Goal: Task Accomplishment & Management: Use online tool/utility

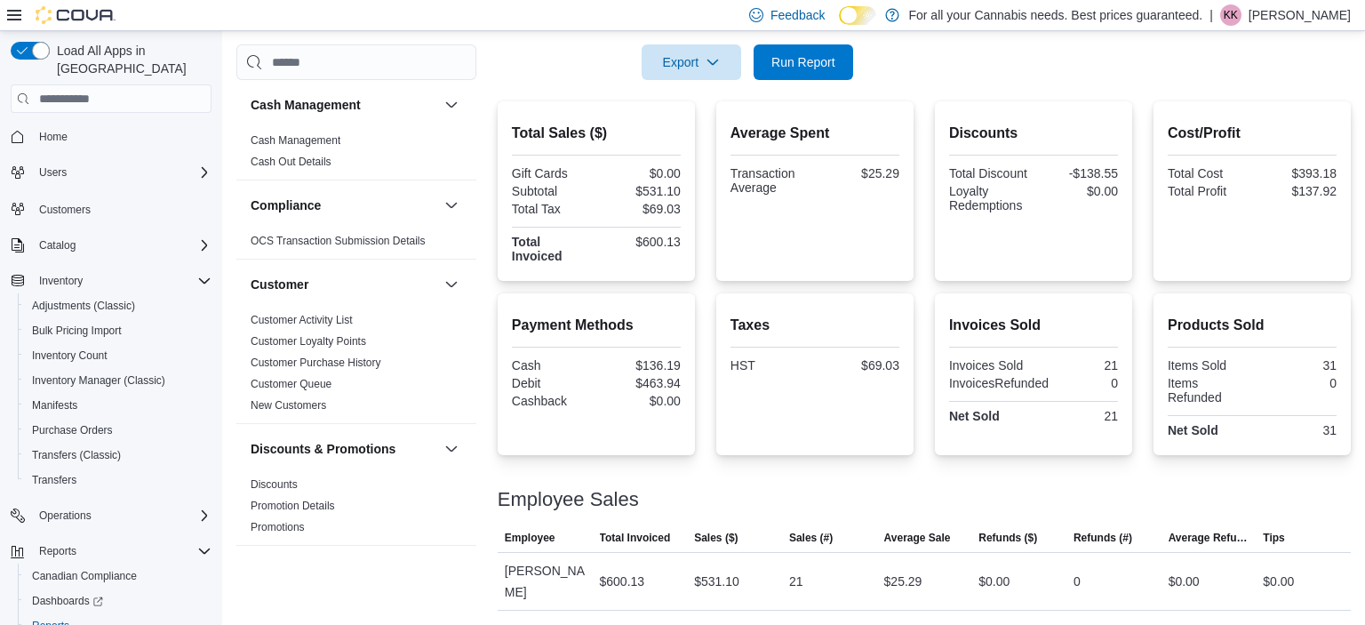
scroll to position [1242, 0]
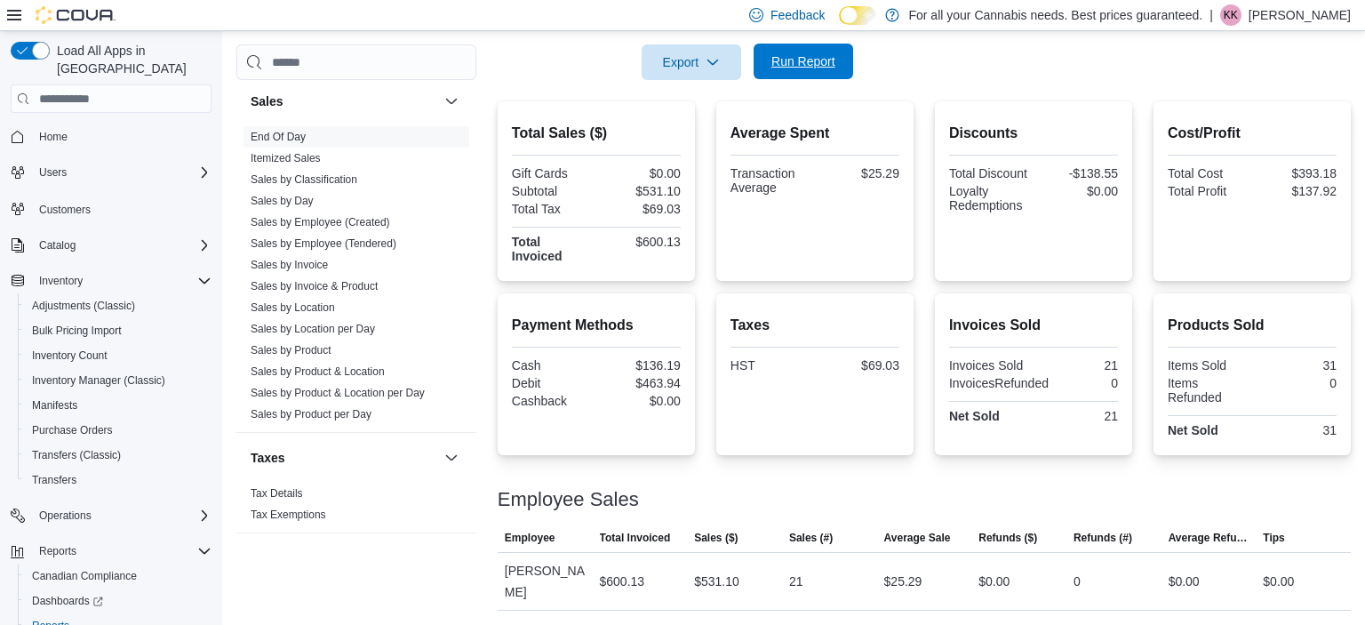
click at [791, 56] on span "Run Report" at bounding box center [803, 61] width 64 height 18
click at [803, 73] on span "Run Report" at bounding box center [803, 62] width 78 height 36
click at [296, 347] on link "Sales by Product" at bounding box center [291, 350] width 81 height 12
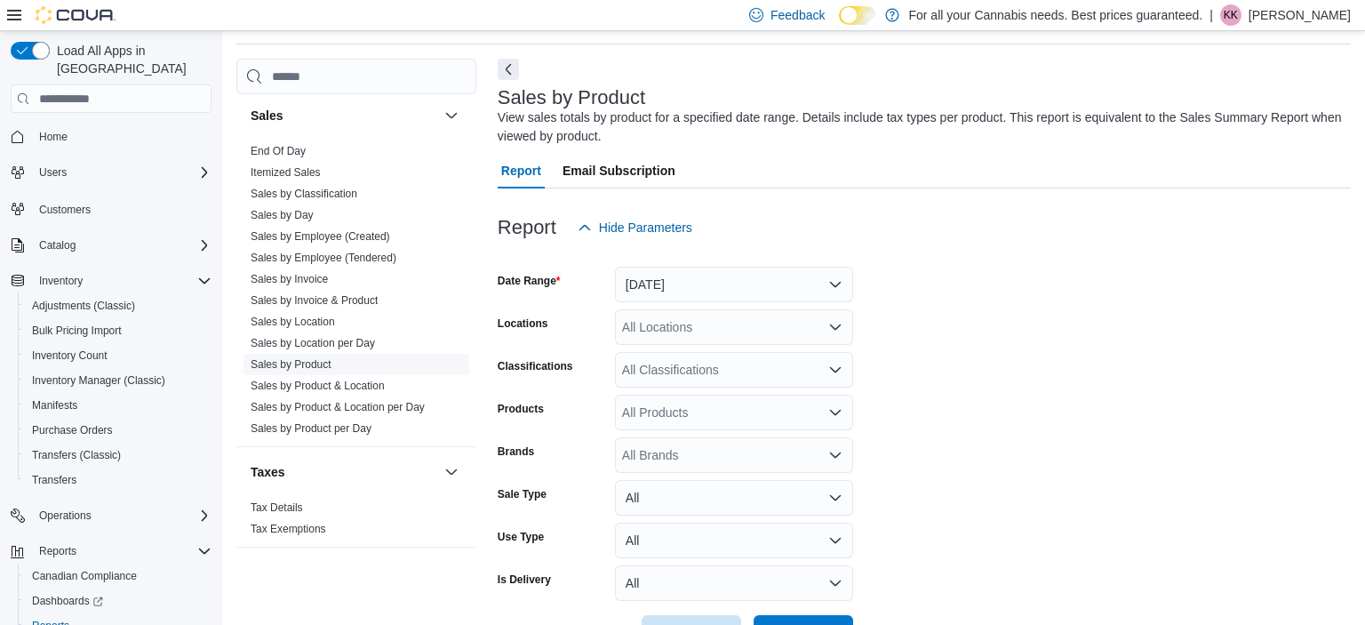
scroll to position [60, 0]
click at [669, 288] on button "[DATE]" at bounding box center [734, 284] width 238 height 36
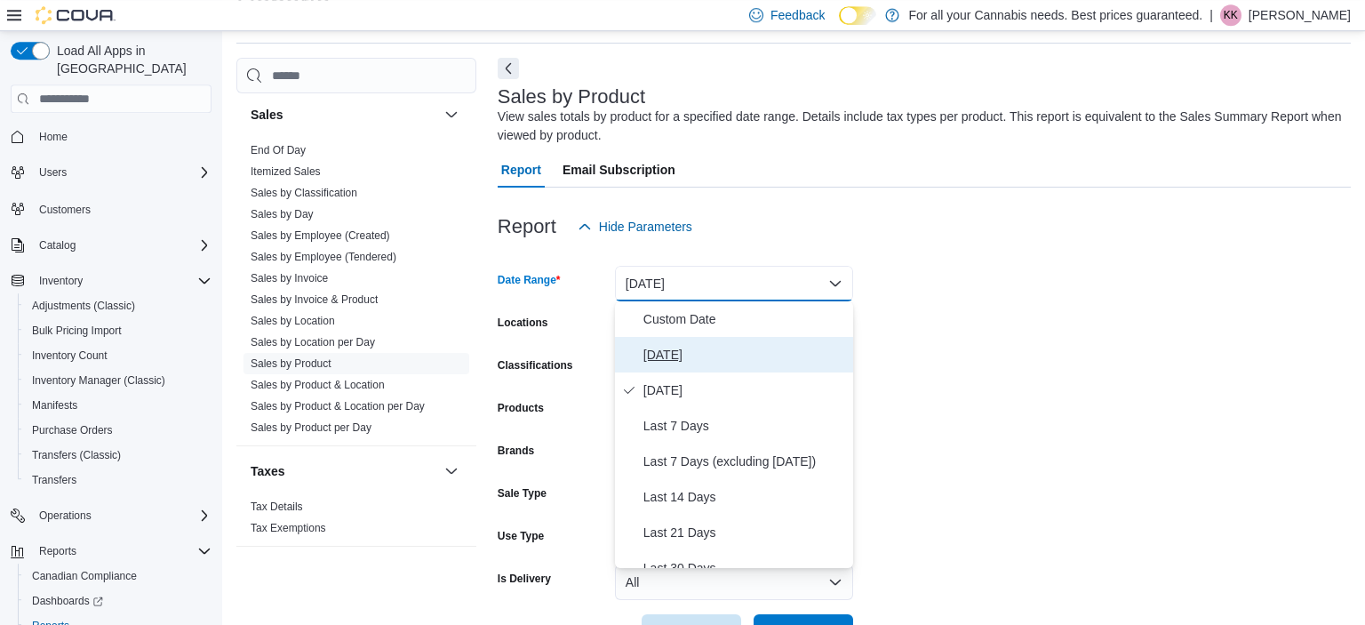
click at [689, 356] on span "[DATE]" at bounding box center [744, 354] width 203 height 21
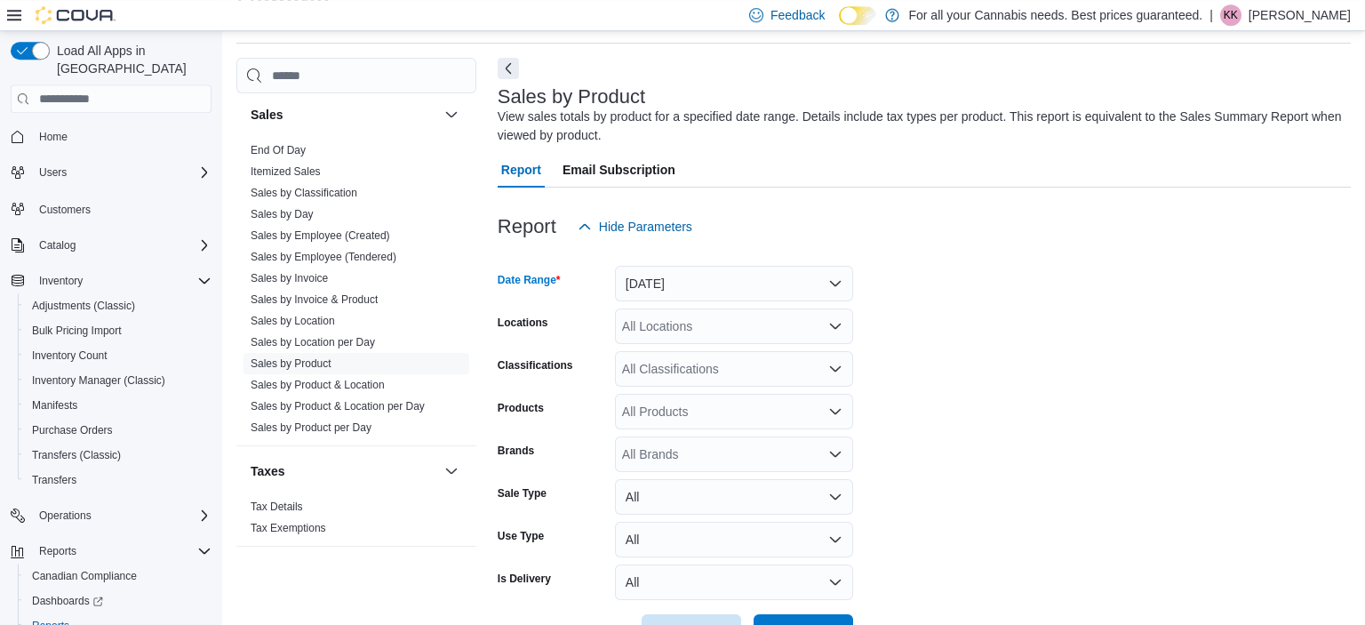
click at [739, 328] on div "All Locations" at bounding box center [734, 326] width 238 height 36
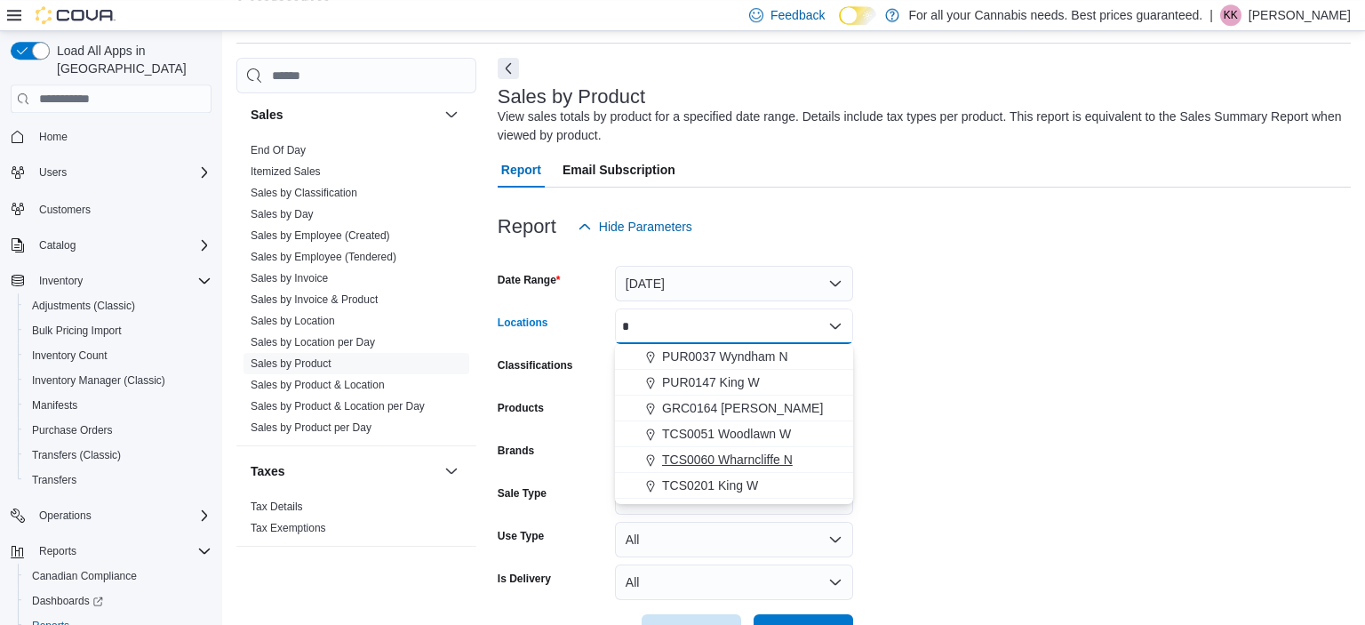
type input "*"
click at [750, 454] on span "TCS0060 Wharncliffe N" at bounding box center [727, 460] width 131 height 18
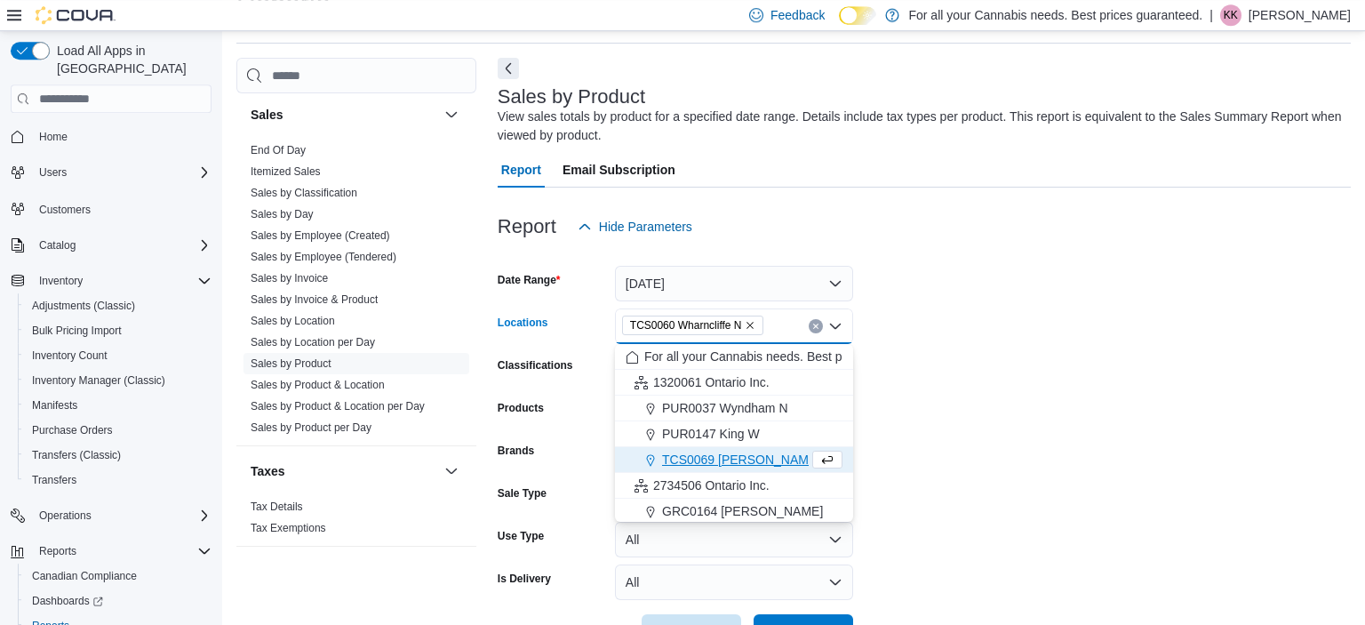
click at [926, 460] on form "Date Range [DATE] Locations TCS0060 [GEOGRAPHIC_DATA] N Combo box. Selected. TC…" at bounding box center [924, 446] width 853 height 405
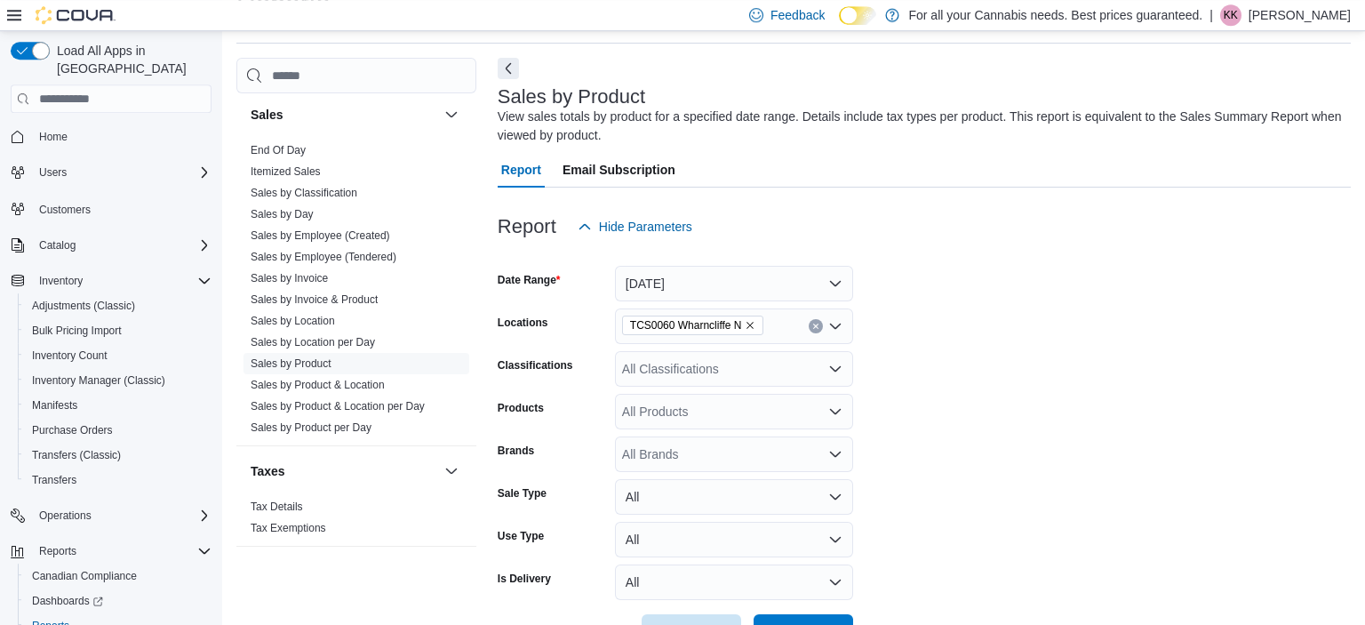
scroll to position [120, 0]
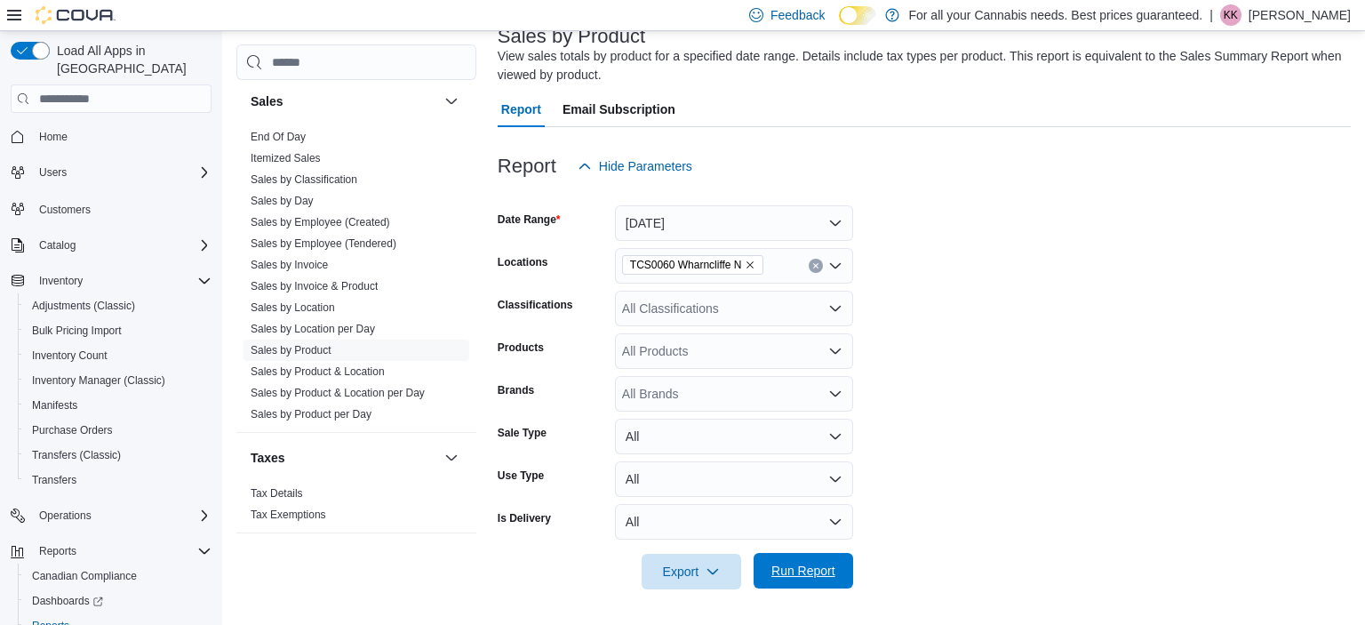
click at [802, 559] on span "Run Report" at bounding box center [803, 571] width 78 height 36
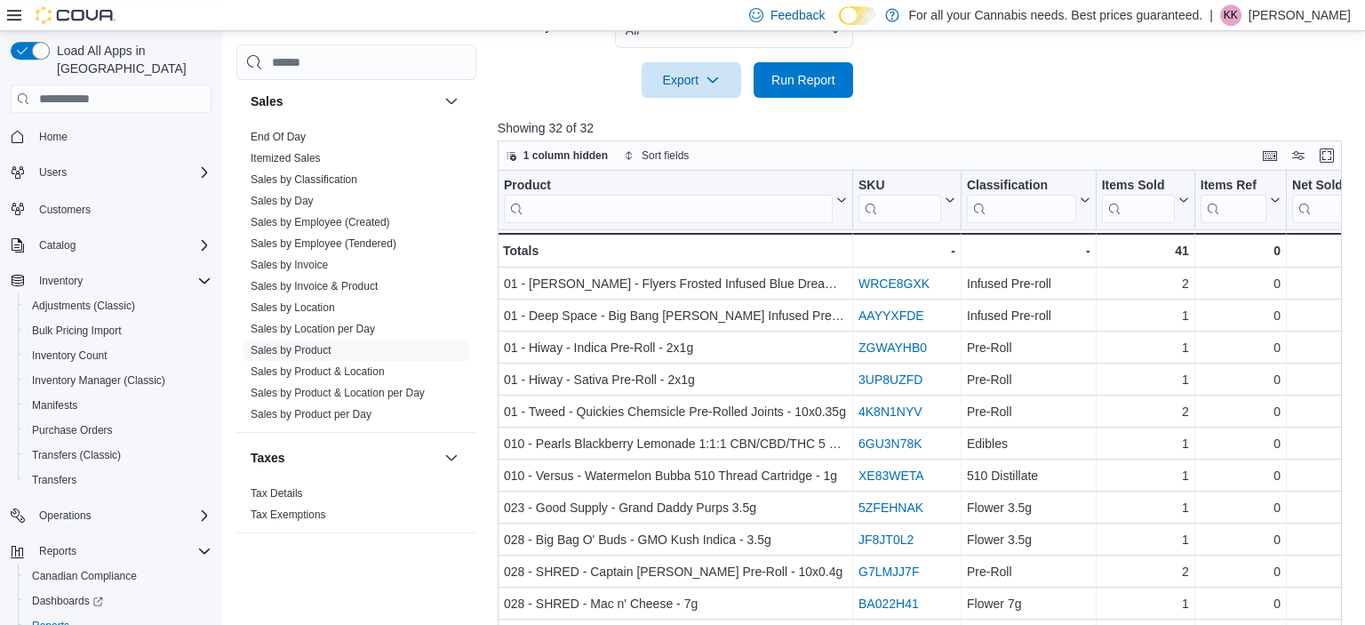
scroll to position [605, 0]
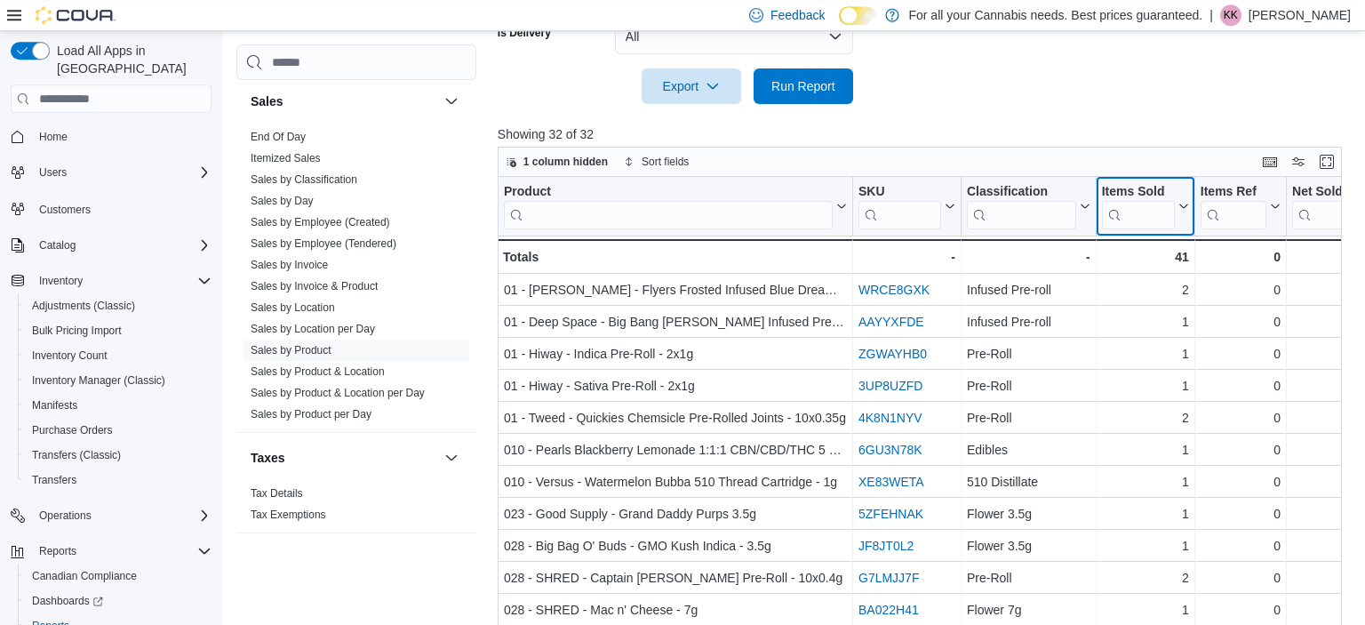
click at [1171, 185] on div "Items Sold" at bounding box center [1138, 192] width 73 height 17
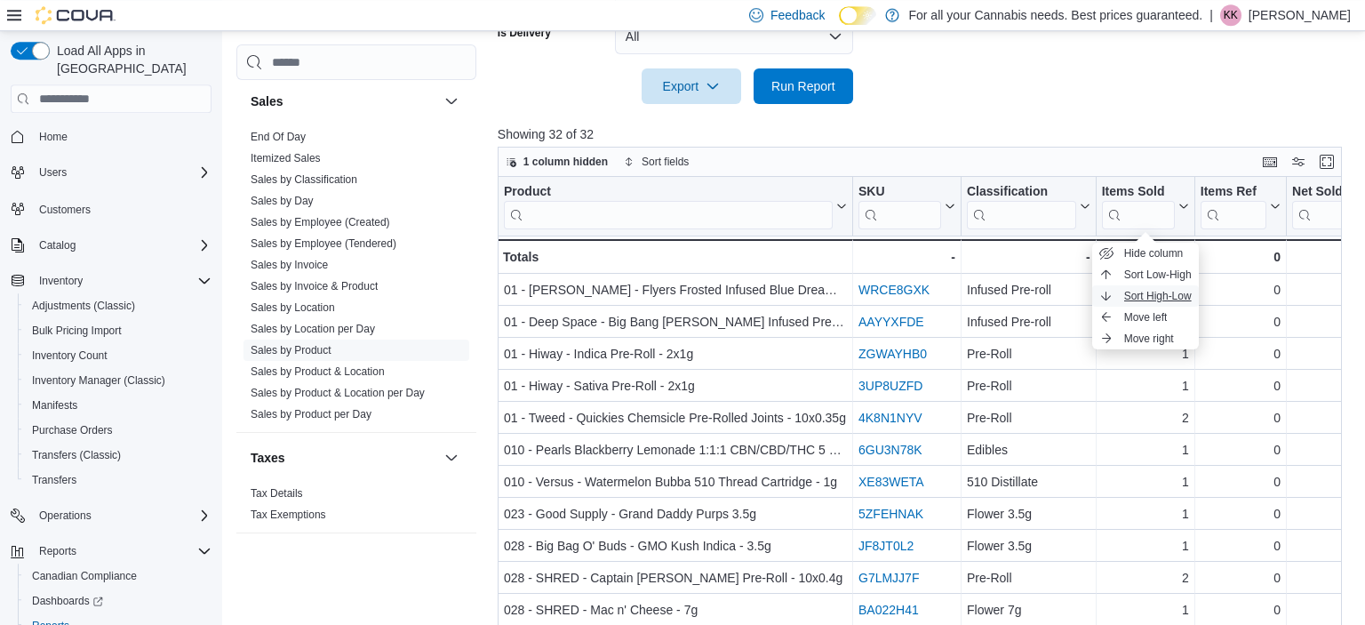
click at [1168, 289] on span "Sort High-Low" at bounding box center [1158, 296] width 68 height 14
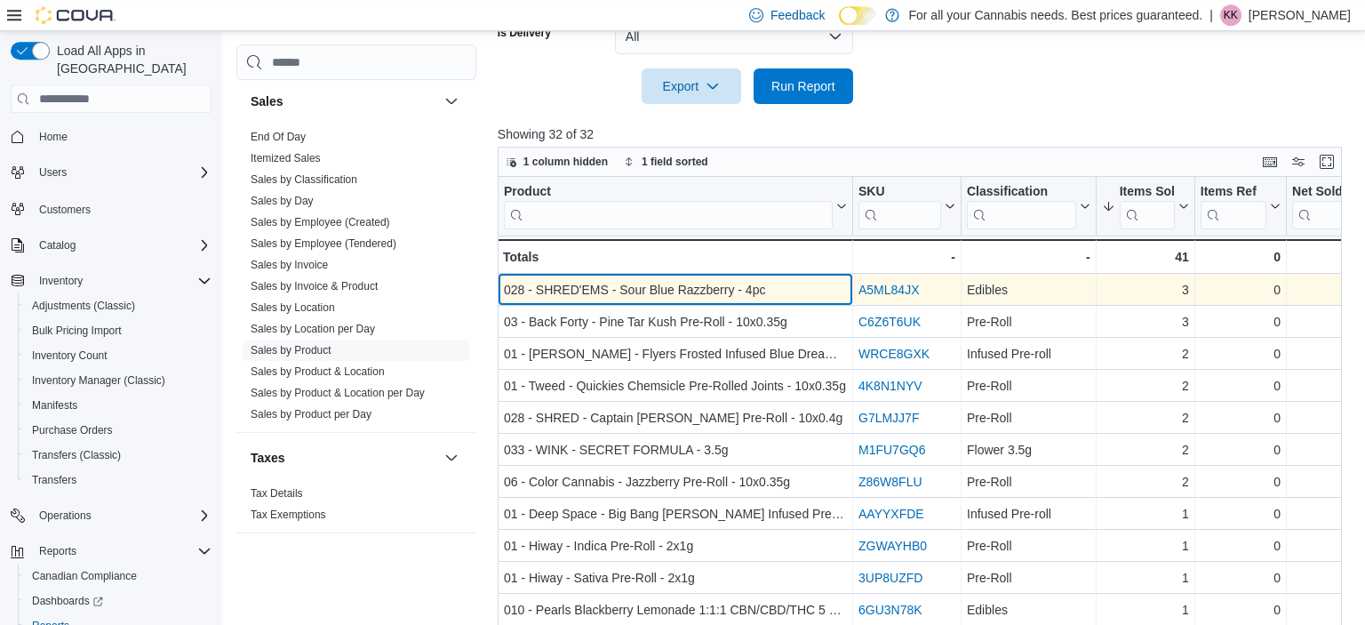
click at [716, 288] on div "028 - SHRED'EMS - Sour Blue Razzberry - 4pc" at bounding box center [675, 289] width 343 height 21
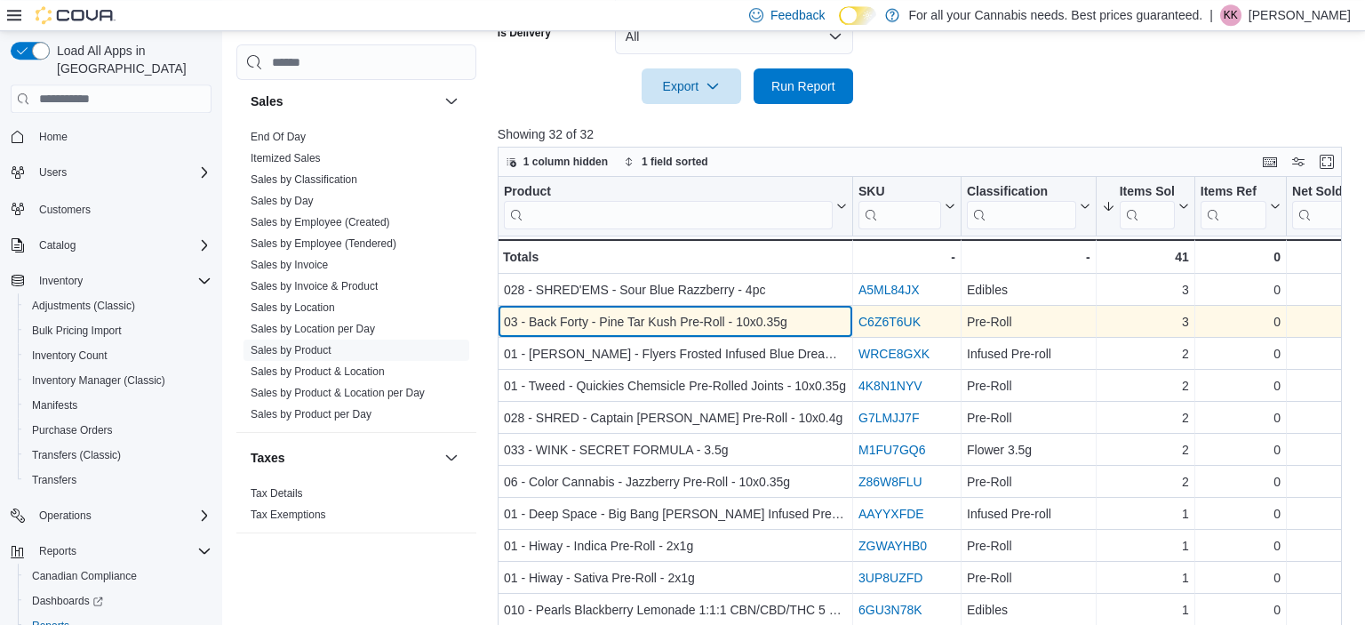
click at [684, 314] on div "03 - Back Forty - Pine Tar Kush Pre-Roll - 10x0.35g" at bounding box center [675, 321] width 343 height 21
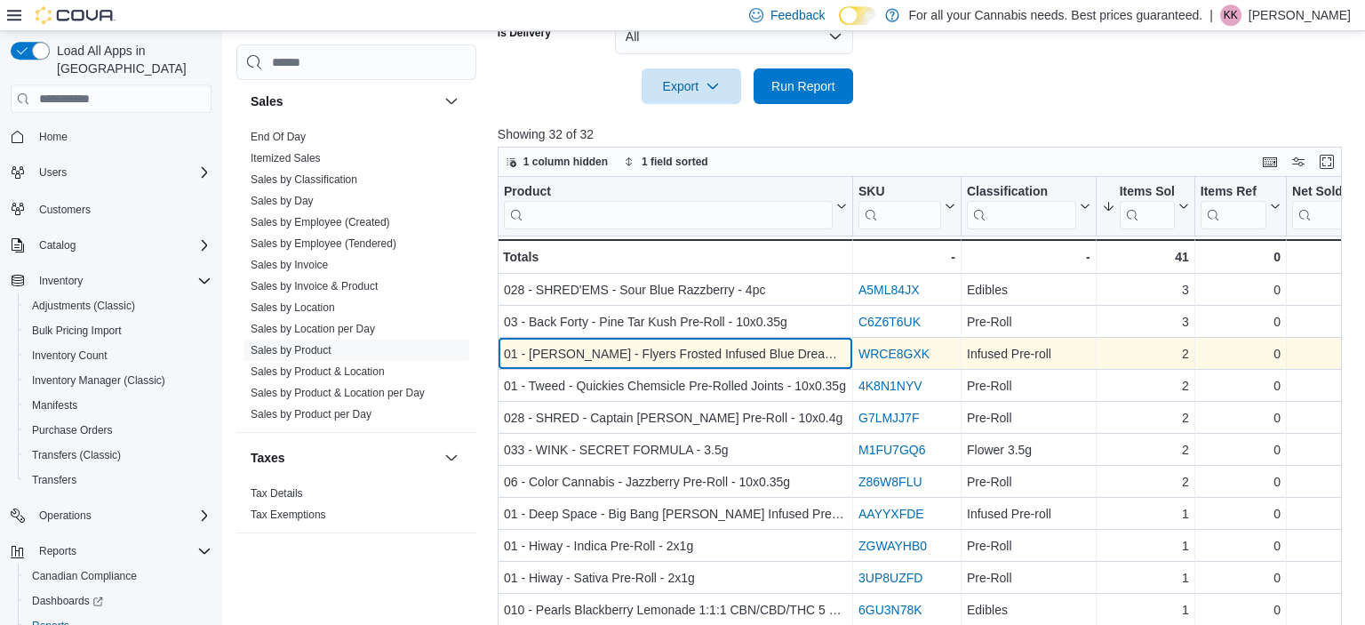
click at [710, 352] on div "01 - [PERSON_NAME] - Flyers Frosted Infused Blue Dream Pre-Rolls - 3x0.5g" at bounding box center [675, 353] width 343 height 21
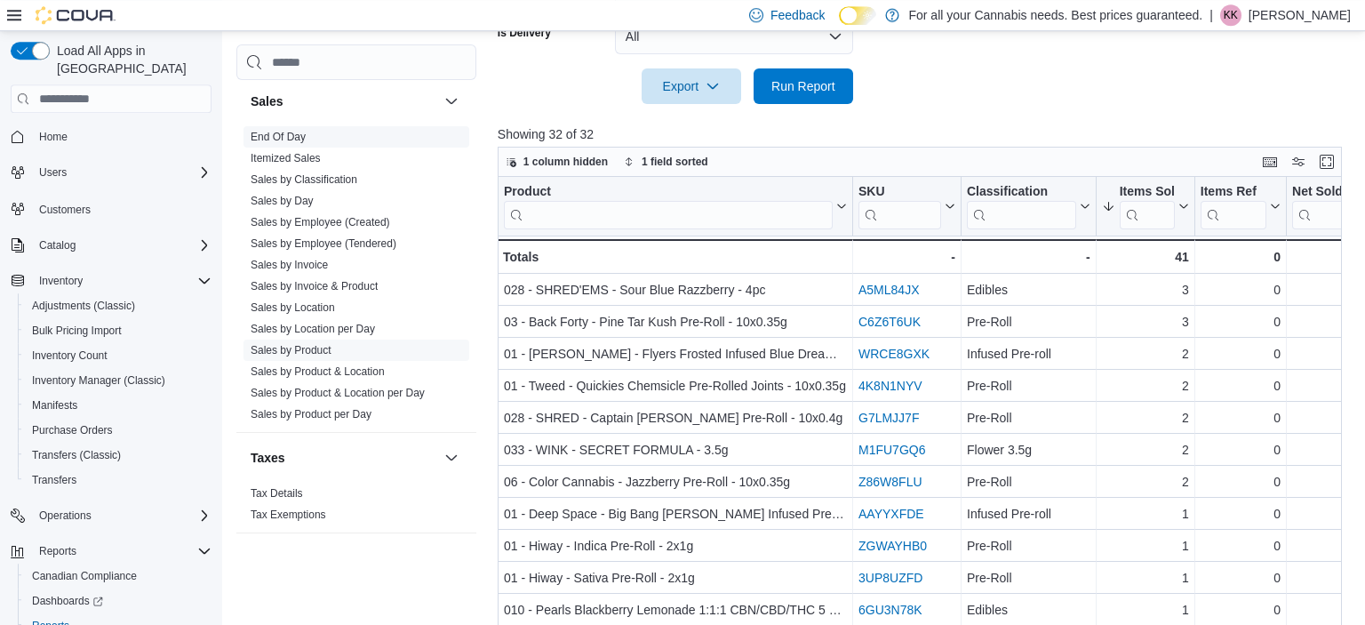
click at [296, 132] on link "End Of Day" at bounding box center [278, 137] width 55 height 12
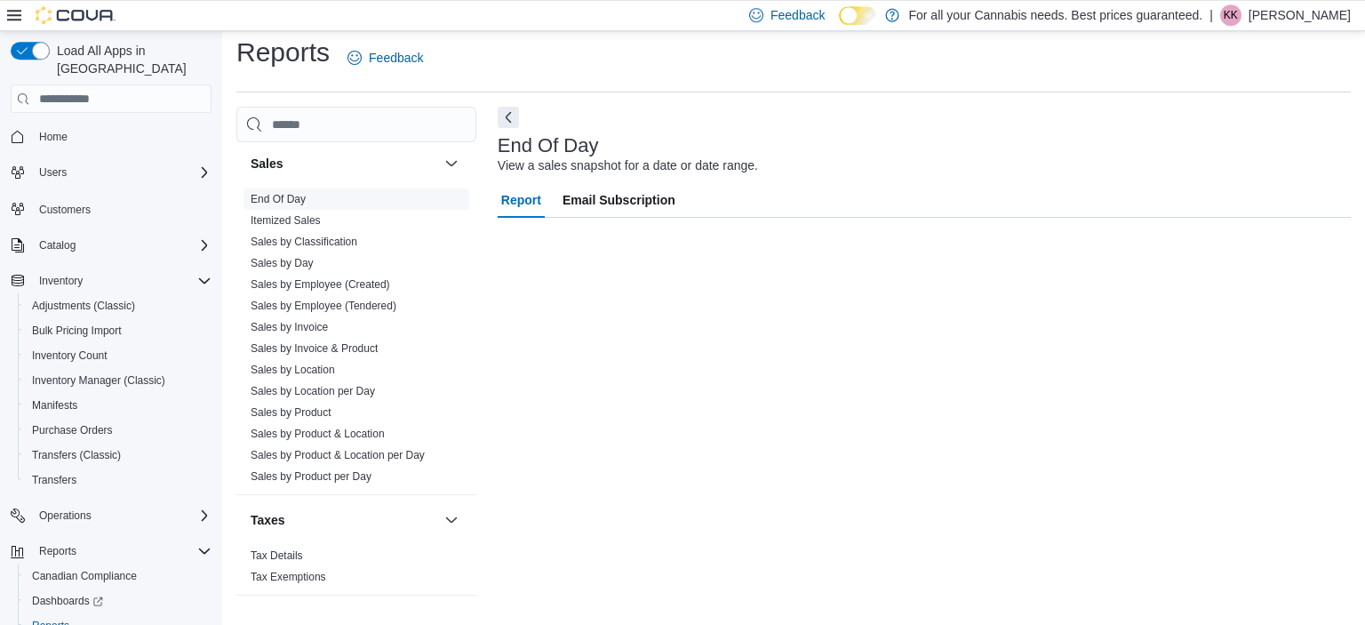
scroll to position [11, 0]
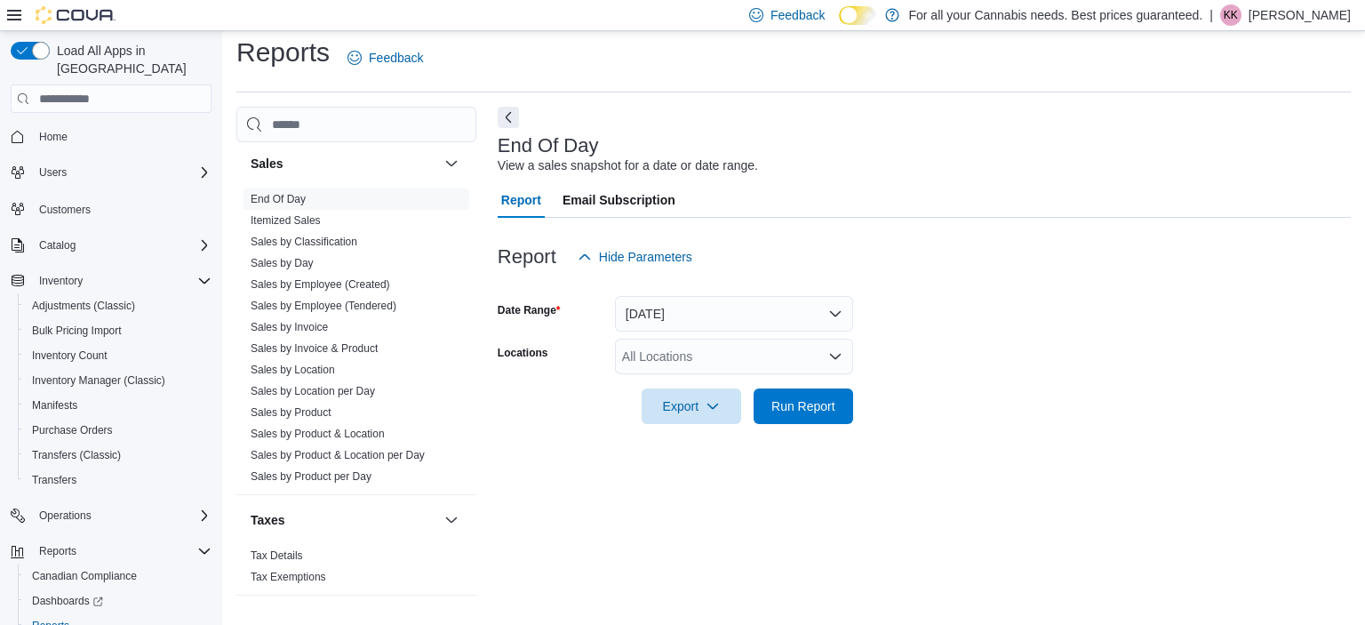
click at [663, 351] on div "All Locations" at bounding box center [734, 357] width 238 height 36
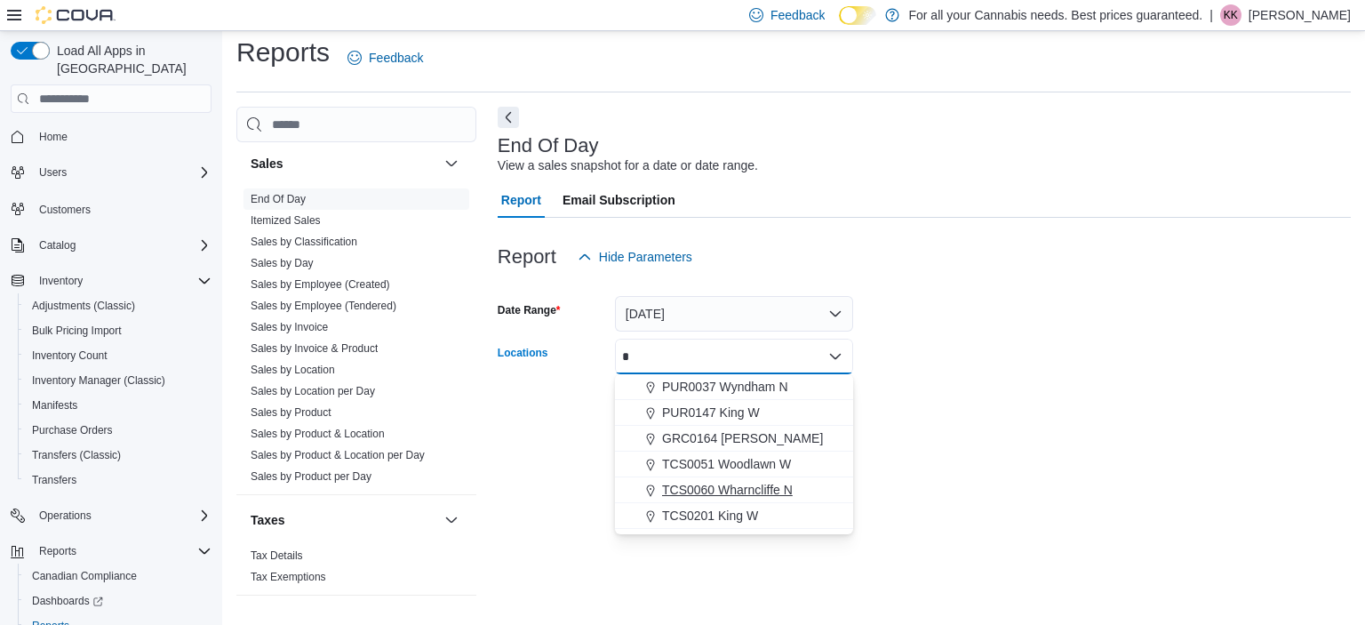
type input "*"
click at [745, 489] on span "TCS0060 Wharncliffe N" at bounding box center [727, 490] width 131 height 18
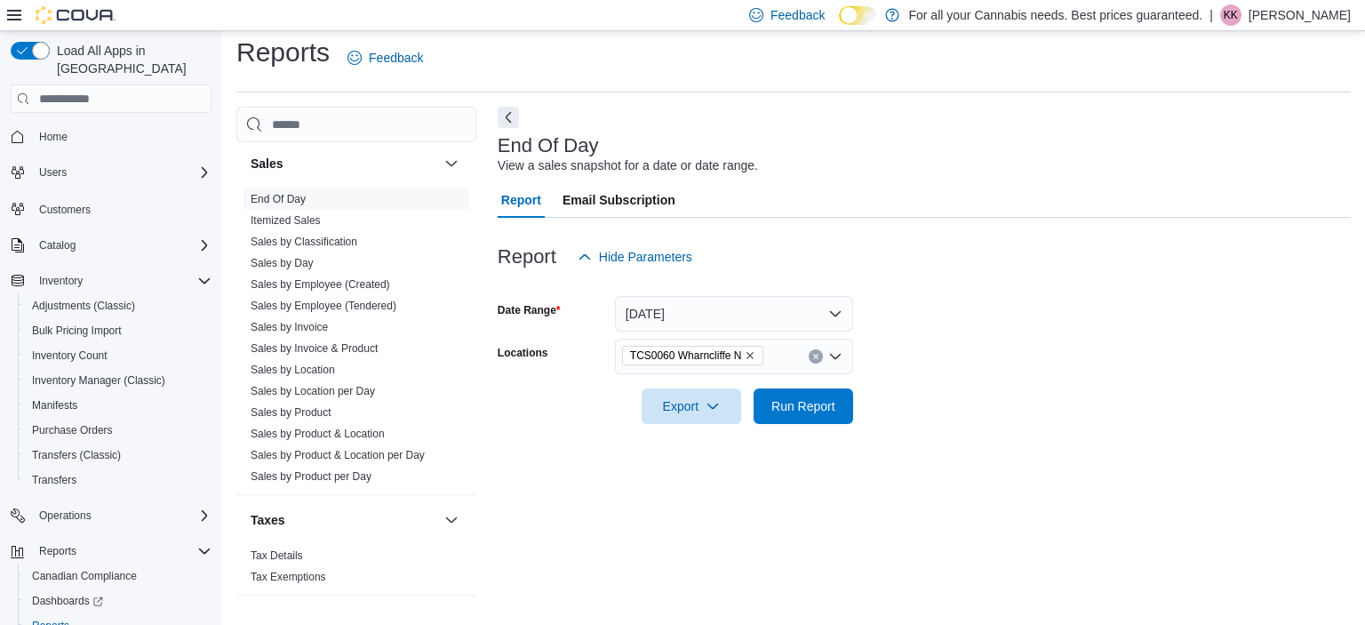
click at [970, 483] on div "End Of Day View a sales snapshot for a date or date range. Report Email Subscri…" at bounding box center [924, 359] width 853 height 504
click at [762, 382] on div at bounding box center [924, 381] width 853 height 14
click at [787, 402] on span "Run Report" at bounding box center [803, 405] width 64 height 18
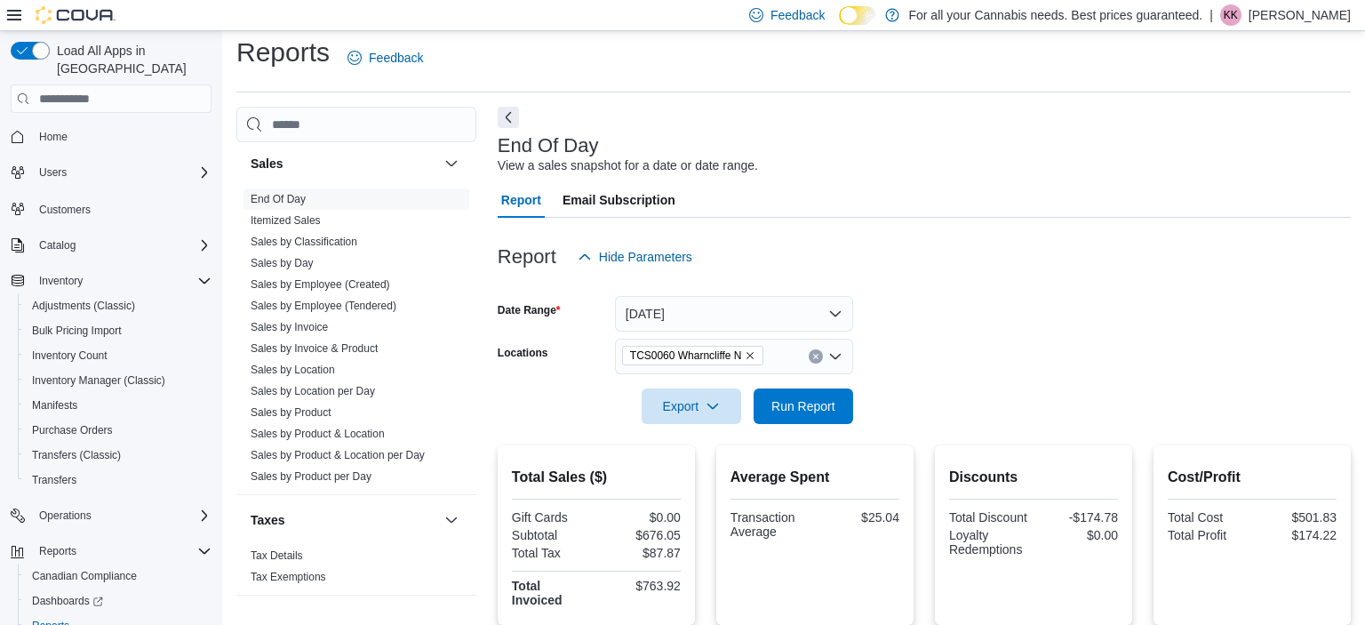
scroll to position [355, 0]
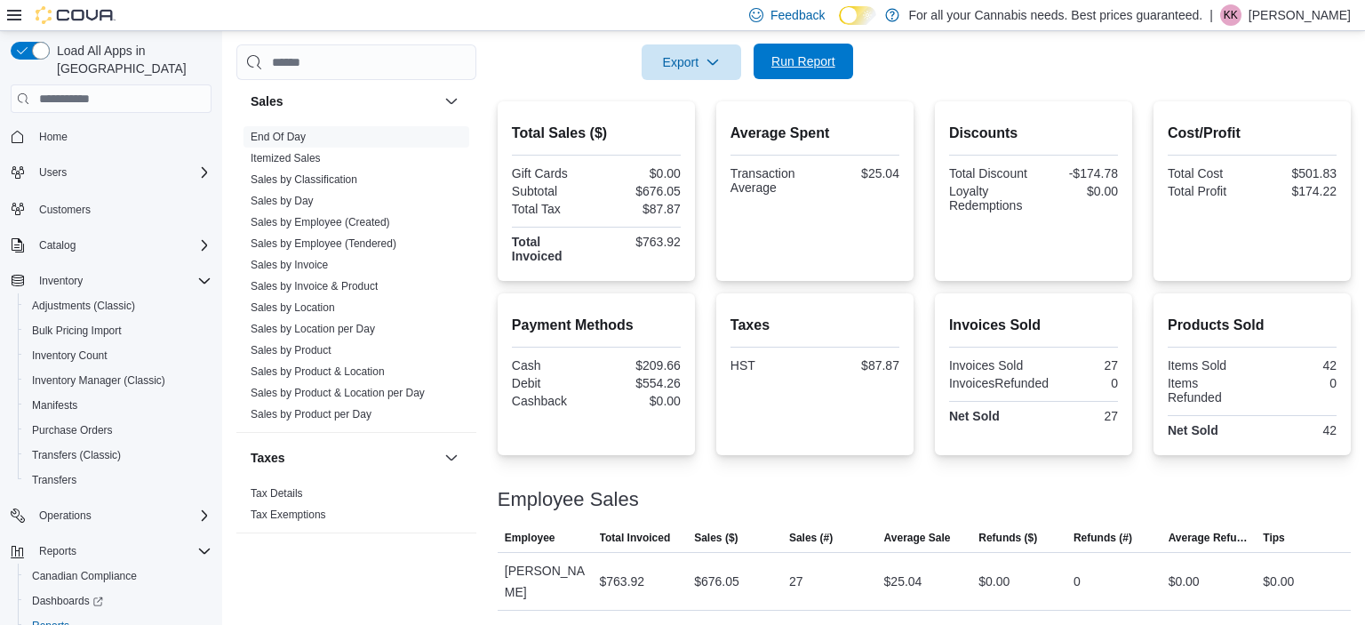
click at [803, 74] on span "Run Report" at bounding box center [803, 62] width 78 height 36
click at [792, 83] on div at bounding box center [924, 90] width 853 height 21
click at [786, 68] on span "Run Report" at bounding box center [803, 61] width 64 height 18
click at [397, 371] on span "Sales by Product & Location" at bounding box center [356, 371] width 226 height 21
